Goal: Transaction & Acquisition: Purchase product/service

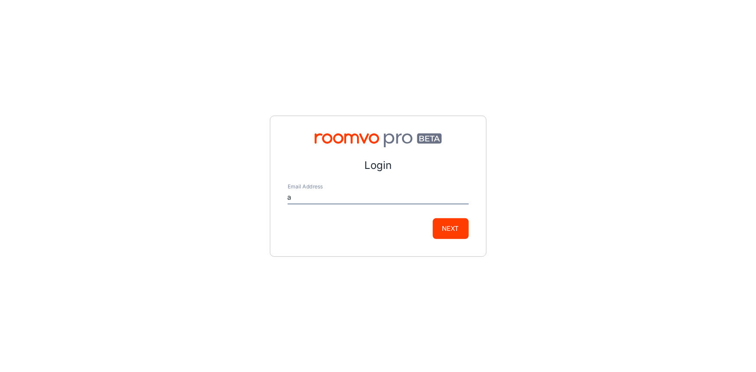
type input "[EMAIL_ADDRESS][DOMAIN_NAME]"
click at [464, 230] on button "Next" at bounding box center [451, 228] width 36 height 21
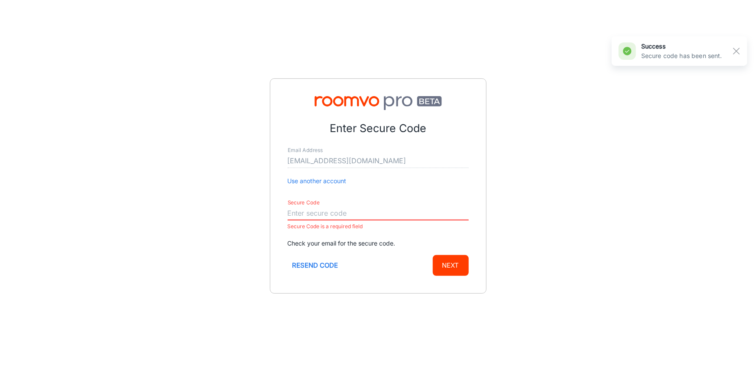
paste input "904239"
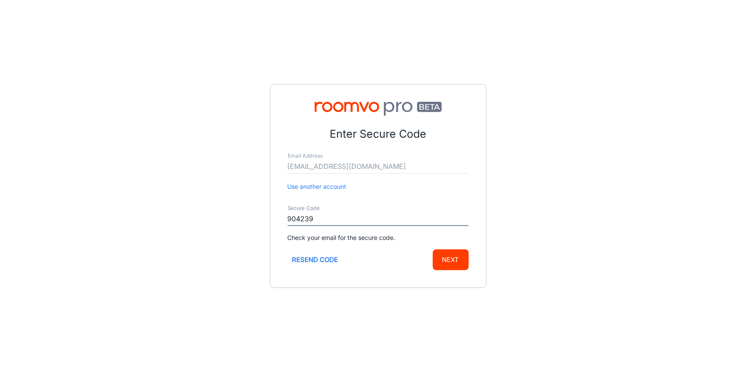
type input "904239"
click at [446, 258] on button "Next" at bounding box center [451, 260] width 36 height 21
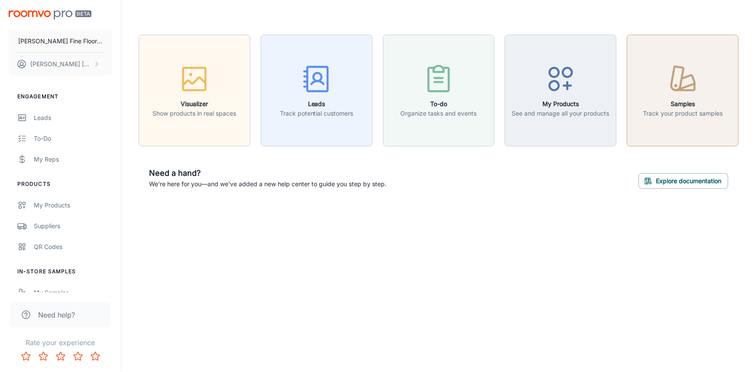
click at [685, 95] on div "button" at bounding box center [683, 81] width 80 height 36
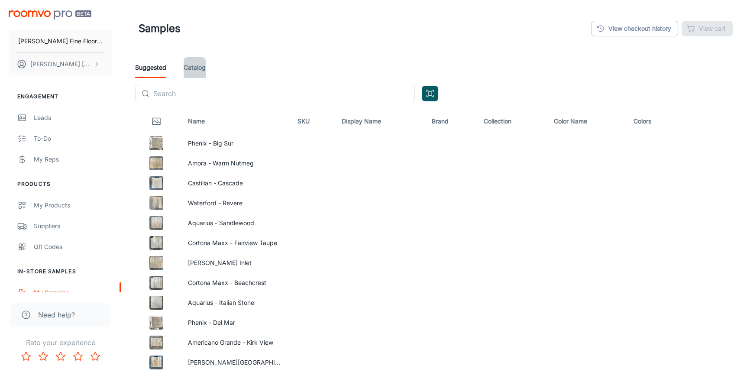
click at [195, 68] on link "Catalog" at bounding box center [195, 67] width 22 height 21
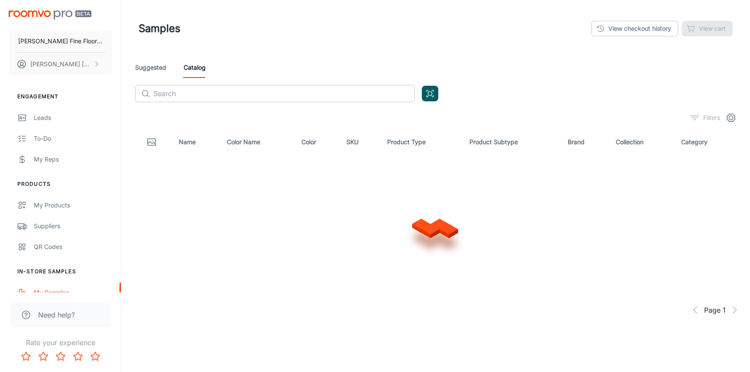
click at [195, 98] on input "text" at bounding box center [284, 93] width 262 height 17
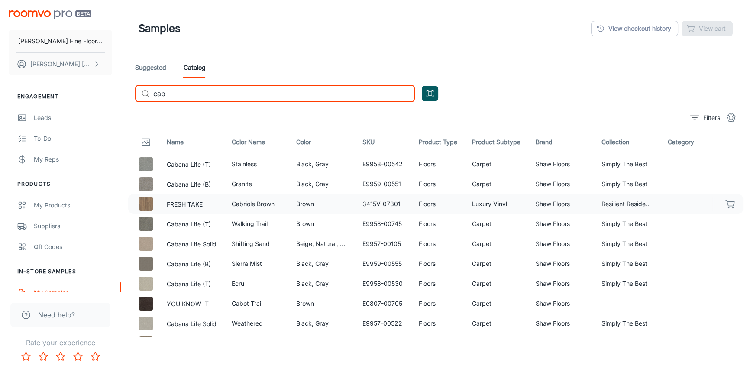
type input "cab"
click at [726, 201] on icon "button" at bounding box center [730, 203] width 9 height 6
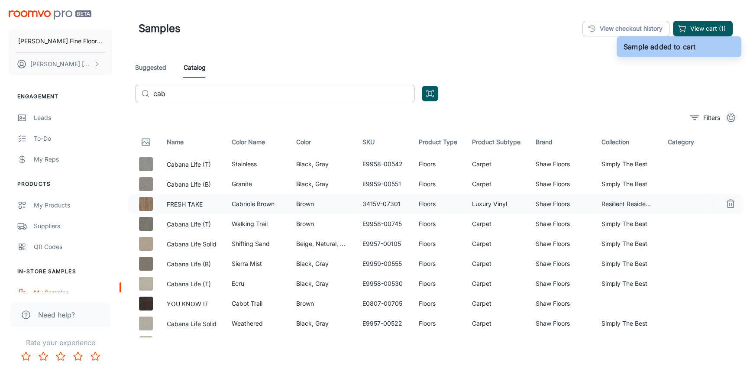
click at [192, 96] on input "cab" at bounding box center [284, 93] width 262 height 17
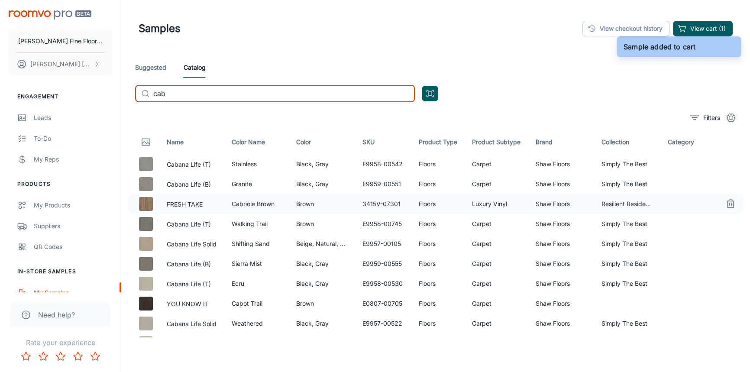
click at [192, 96] on input "cab" at bounding box center [284, 93] width 262 height 17
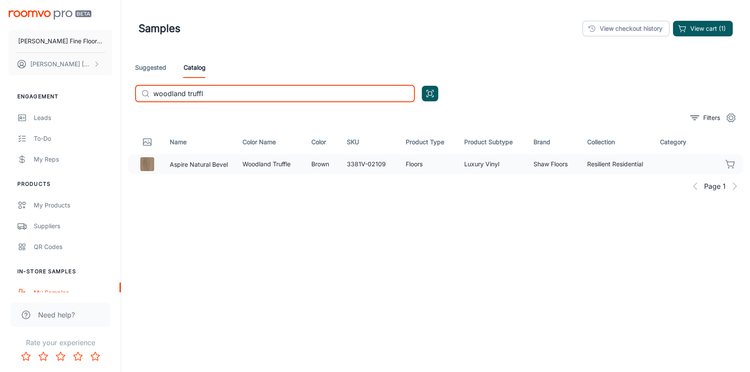
click at [727, 162] on icon "button" at bounding box center [731, 164] width 10 height 10
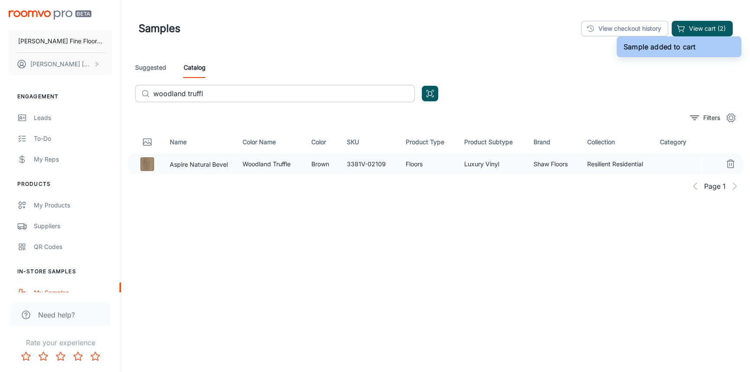
click at [232, 96] on input "woodland truffl" at bounding box center [284, 93] width 262 height 17
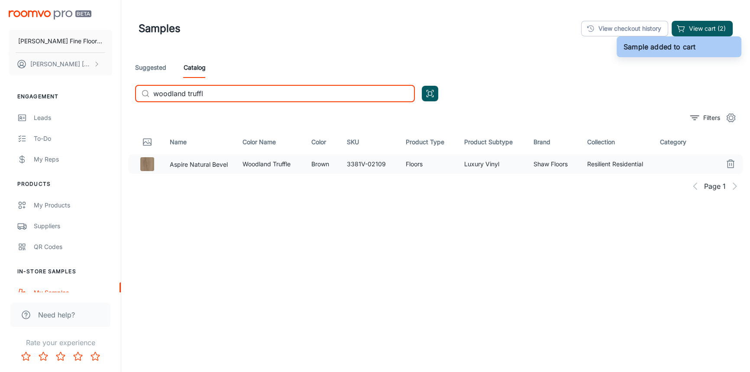
click at [232, 96] on input "woodland truffl" at bounding box center [284, 93] width 262 height 17
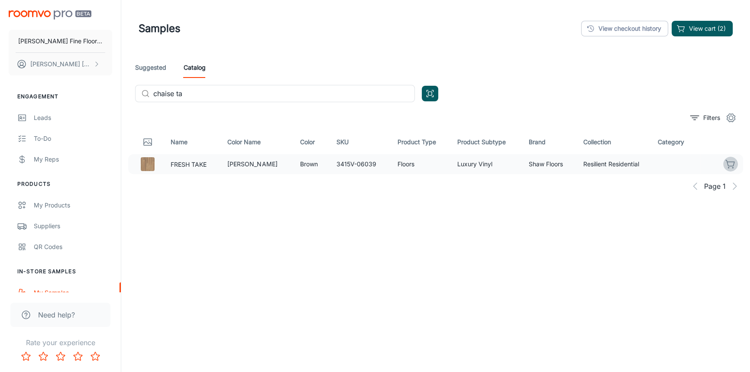
click at [731, 162] on icon "button" at bounding box center [730, 163] width 9 height 6
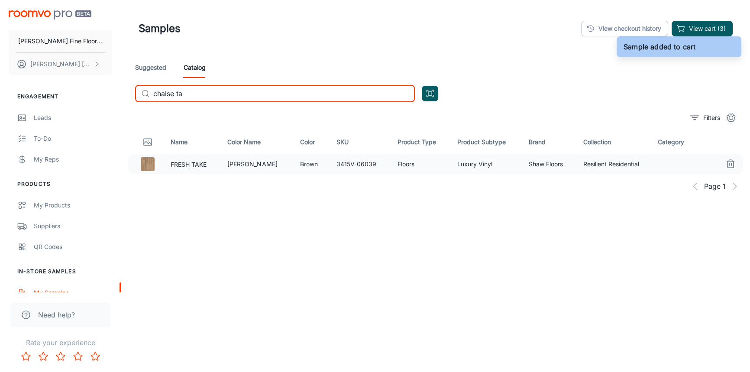
click at [214, 96] on input "chaise ta" at bounding box center [284, 93] width 262 height 17
click at [214, 95] on input "chaise ta" at bounding box center [284, 93] width 262 height 17
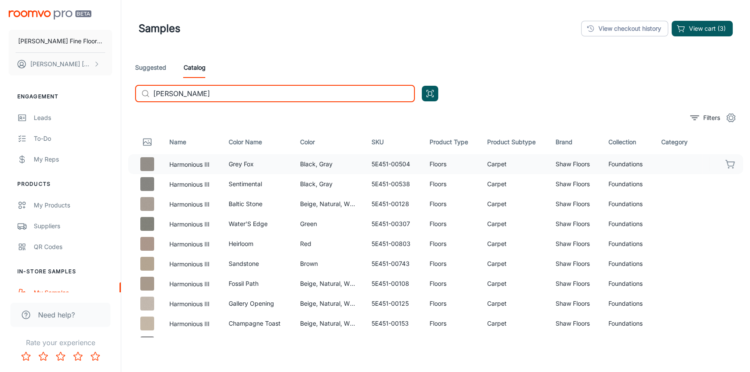
type input "[PERSON_NAME]"
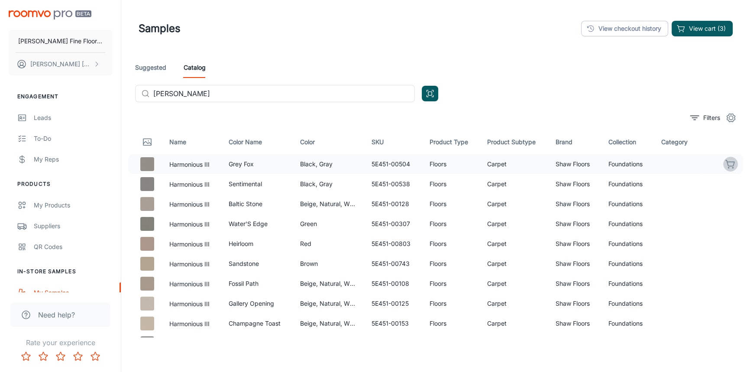
click at [726, 165] on icon "button" at bounding box center [731, 164] width 10 height 10
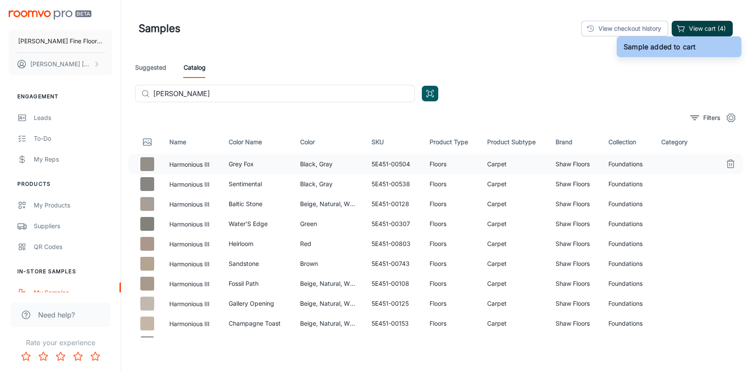
click at [696, 26] on button "View cart (4)" at bounding box center [702, 29] width 61 height 16
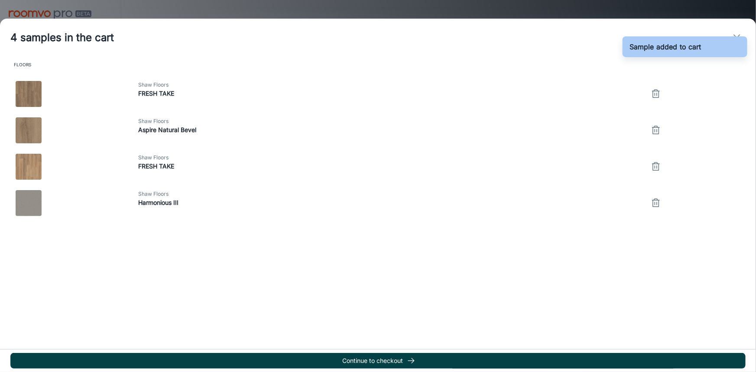
click at [395, 358] on button "Continue to checkout" at bounding box center [377, 361] width 735 height 16
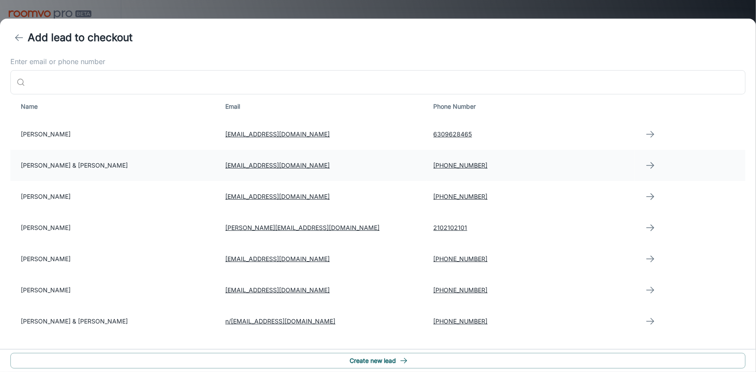
click at [89, 169] on td "[PERSON_NAME] & [PERSON_NAME]" at bounding box center [114, 165] width 208 height 31
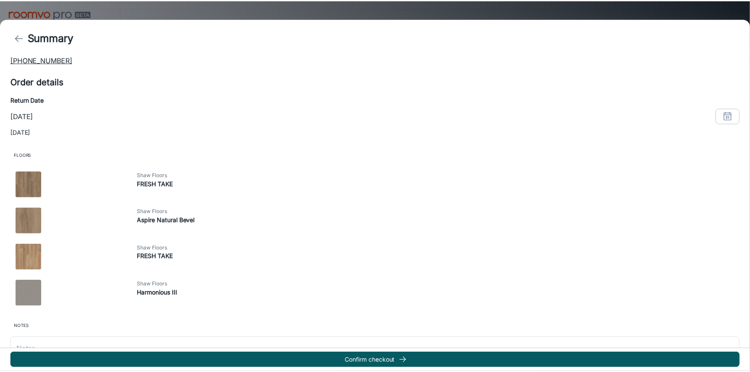
scroll to position [52, 0]
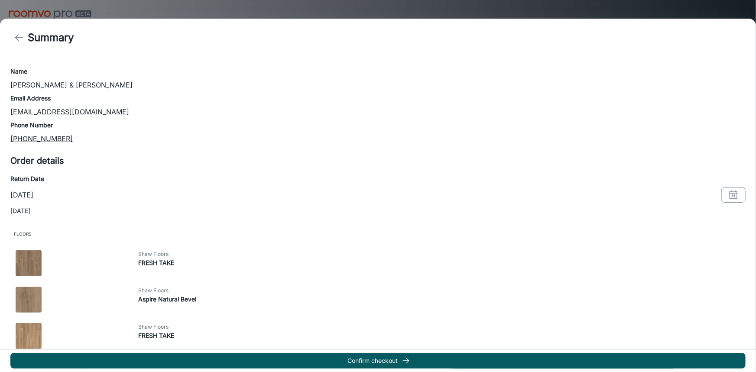
click at [730, 193] on icon "button" at bounding box center [733, 195] width 10 height 10
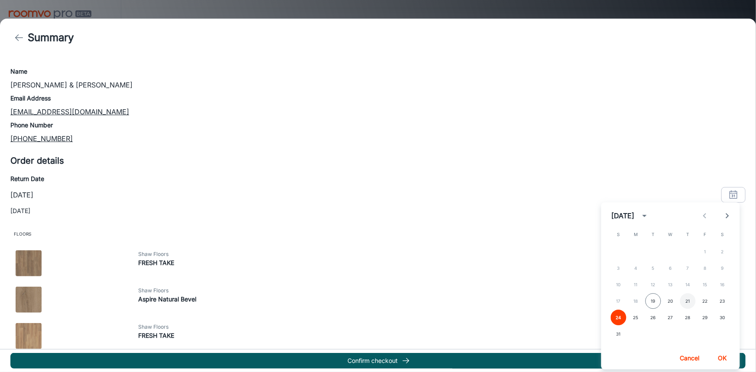
click at [685, 302] on button "21" at bounding box center [688, 301] width 16 height 16
click at [724, 360] on button "OK" at bounding box center [723, 359] width 28 height 16
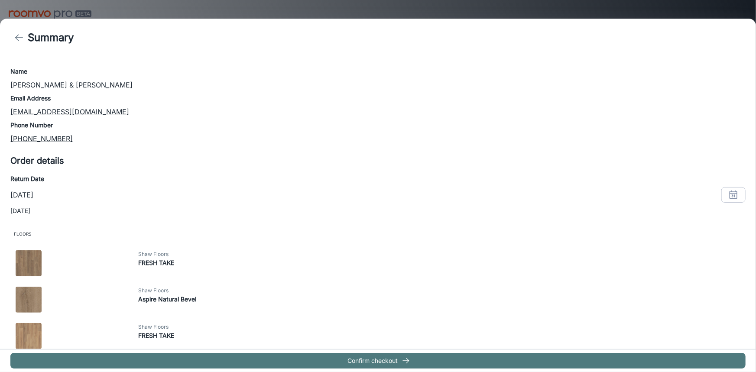
click at [378, 357] on button "Confirm checkout" at bounding box center [377, 361] width 735 height 16
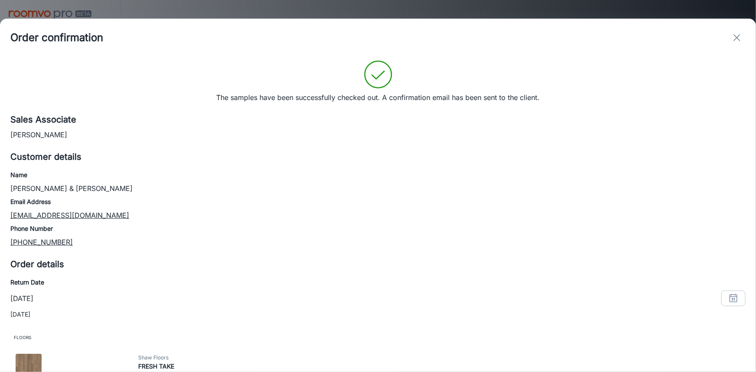
click at [740, 38] on icon "exit" at bounding box center [737, 37] width 10 height 10
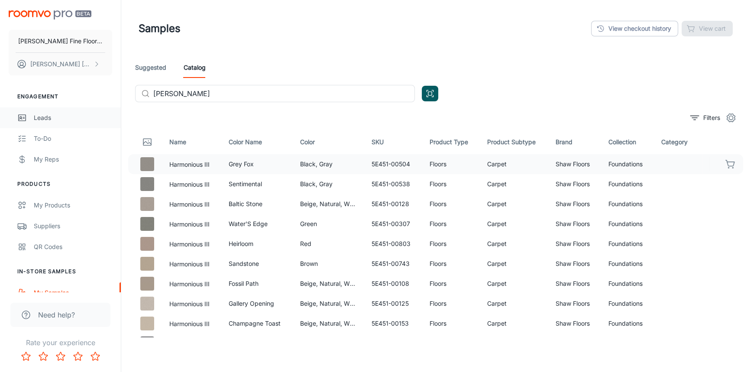
click at [42, 115] on div "Leads" at bounding box center [73, 118] width 78 height 10
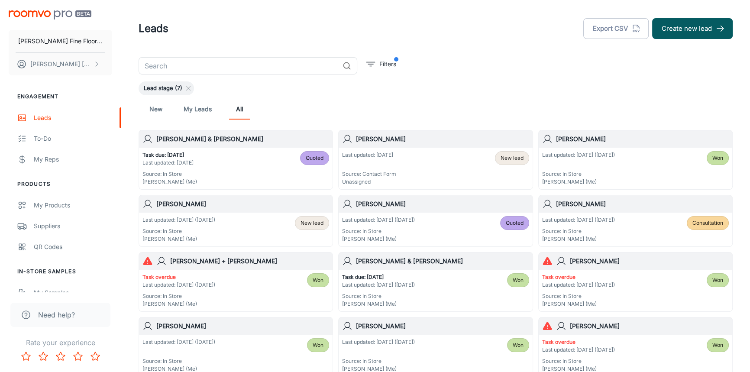
scroll to position [16, 0]
